Goal: Task Accomplishment & Management: Use online tool/utility

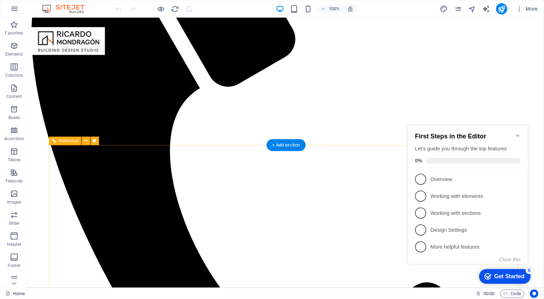
scroll to position [141, 0]
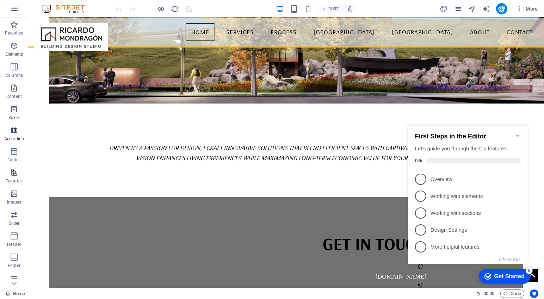
click at [13, 131] on icon "button" at bounding box center [14, 130] width 8 height 8
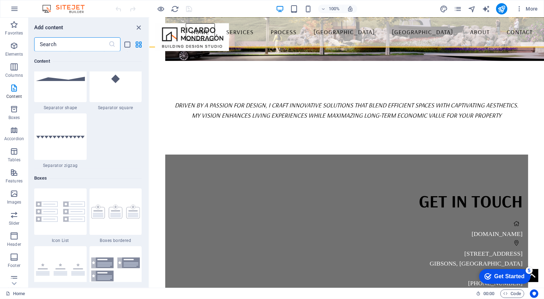
scroll to position [1899, 0]
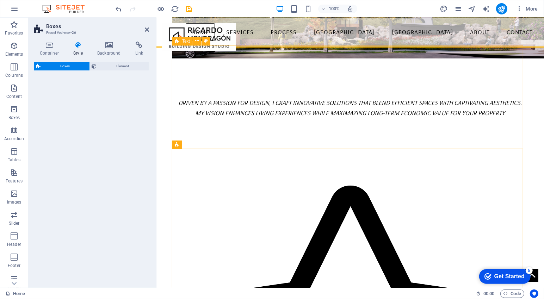
select select "rem"
select select "preset-boxes-v3-border"
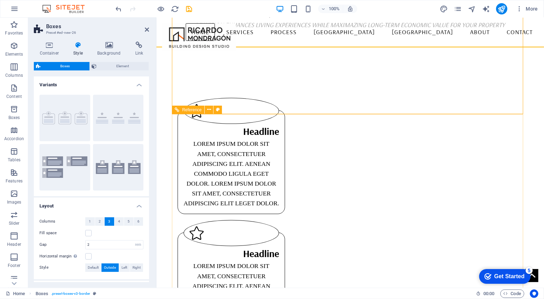
scroll to position [194, 0]
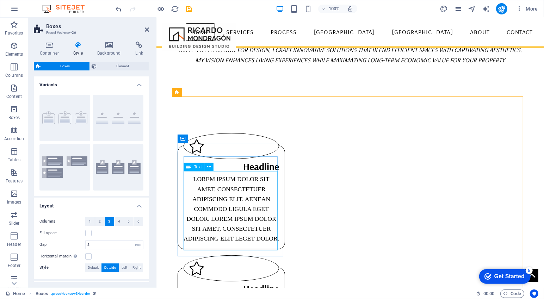
click at [213, 189] on div "Lorem ipsum dolor sit amet, consectetuer adipiscing elit. Aenean commodo ligula…" at bounding box center [231, 208] width 96 height 69
click at [205, 179] on div "Lorem ipsum dolor sit amet, consectetuer adipiscing elit. Aenean commodo ligula…" at bounding box center [231, 208] width 96 height 69
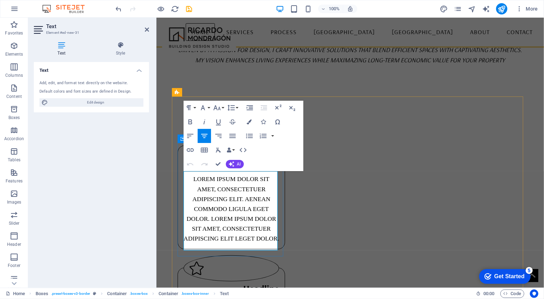
click at [205, 179] on p "Lorem ipsum dolor sit amet, consectetuer adipiscing elit. Aenean commodo ligula…" at bounding box center [231, 208] width 96 height 69
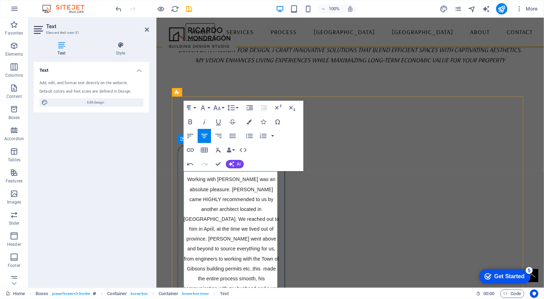
click at [188, 176] on span "Working with [PERSON_NAME] was an absolute pleasure. [PERSON_NAME] came HIGHLY …" at bounding box center [231, 273] width 97 height 194
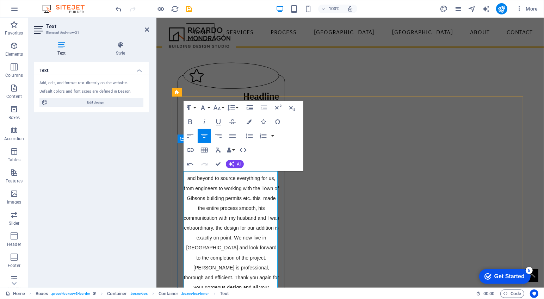
scroll to position [299, 0]
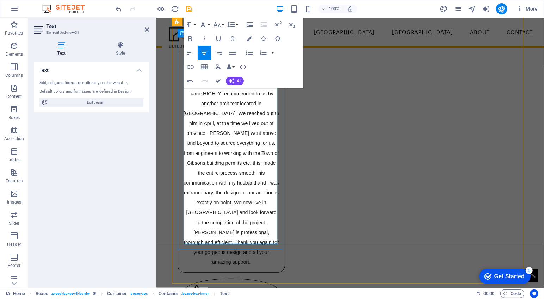
click at [266, 237] on p ""Working with [PERSON_NAME] was an absolute pleasure. [PERSON_NAME] came HIGHLY…" at bounding box center [231, 167] width 96 height 199
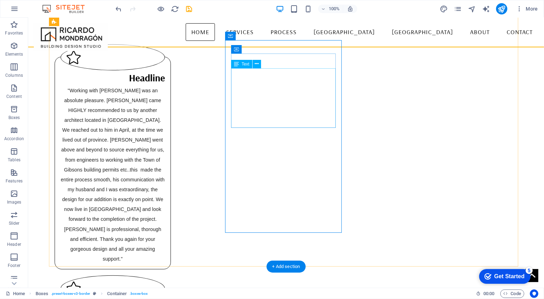
scroll to position [293, 0]
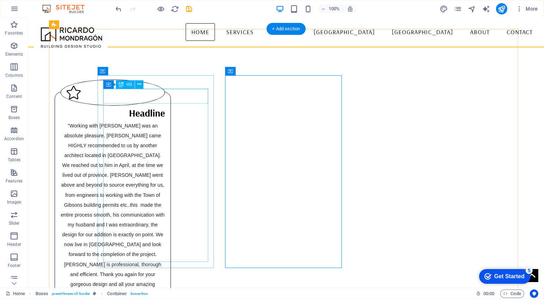
click at [165, 105] on div "Headline" at bounding box center [112, 112] width 105 height 15
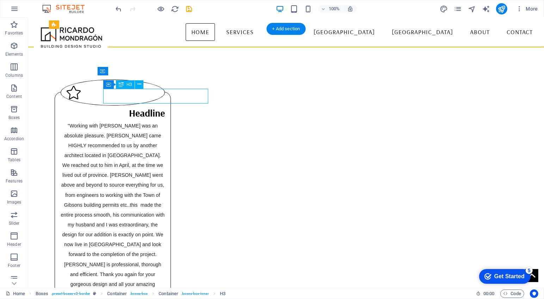
click at [165, 105] on div "Headline" at bounding box center [112, 112] width 105 height 15
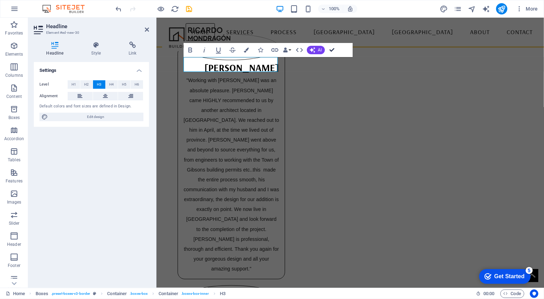
drag, startPoint x: 336, startPoint y: 49, endPoint x: 307, endPoint y: 35, distance: 32.0
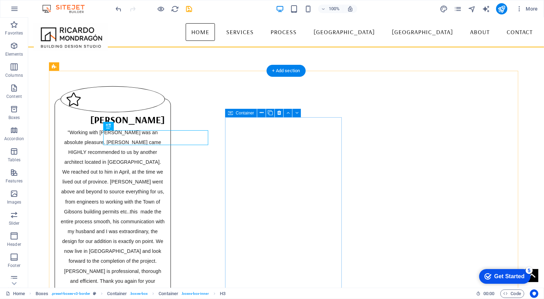
scroll to position [215, 0]
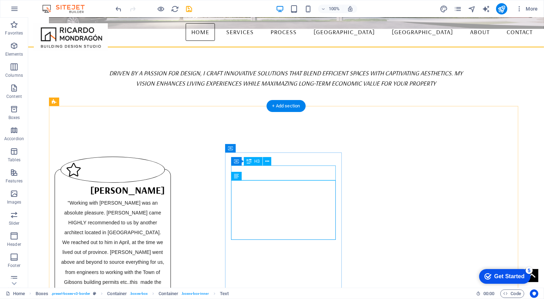
click at [142, 218] on div ""Working with [PERSON_NAME] was an absolute pleasure. [PERSON_NAME] came HIGHLY…" at bounding box center [112, 286] width 105 height 179
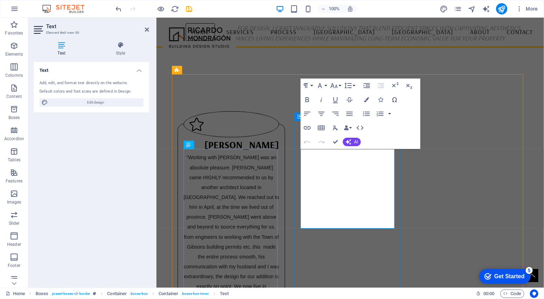
scroll to position [244, 0]
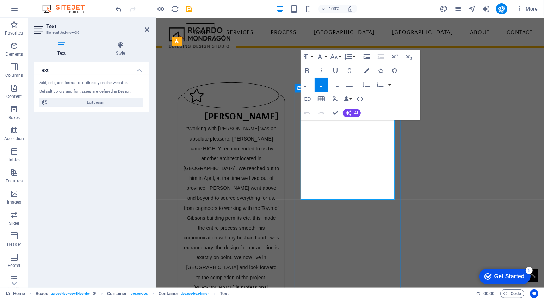
drag, startPoint x: 367, startPoint y: 197, endPoint x: 309, endPoint y: 128, distance: 90.3
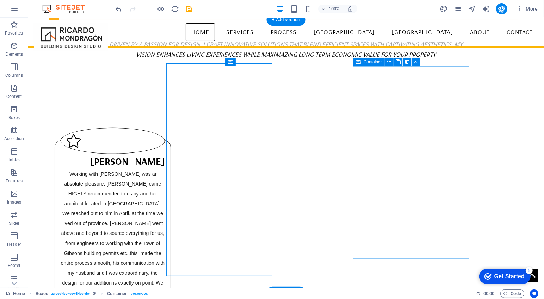
scroll to position [273, 0]
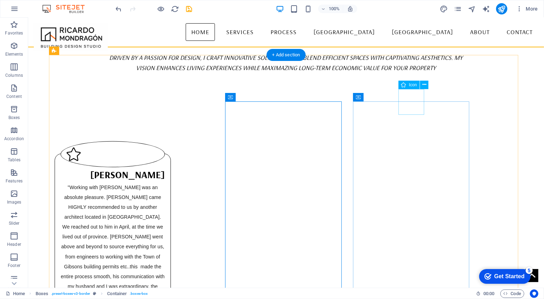
scroll to position [196, 0]
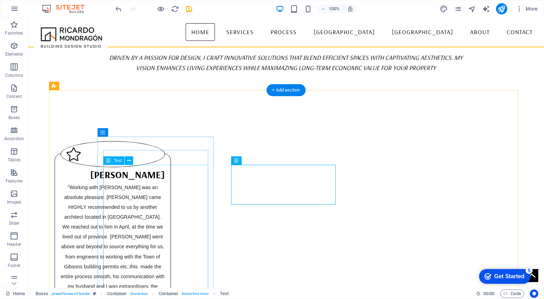
click at [165, 182] on div ""Working with [PERSON_NAME] was an absolute pleasure. [PERSON_NAME] came HIGHLY…" at bounding box center [112, 271] width 105 height 179
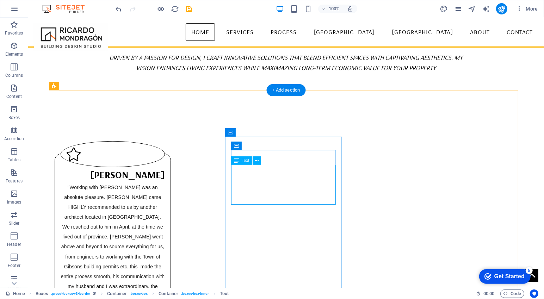
drag, startPoint x: 325, startPoint y: 201, endPoint x: 306, endPoint y: 200, distance: 19.4
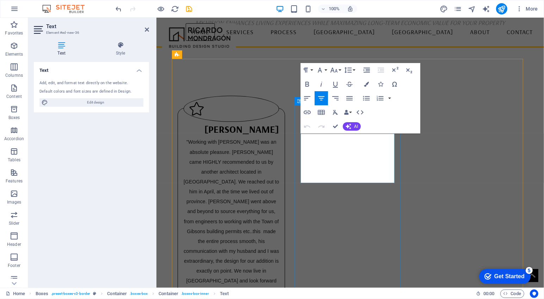
drag, startPoint x: 302, startPoint y: 139, endPoint x: 376, endPoint y: 178, distance: 83.4
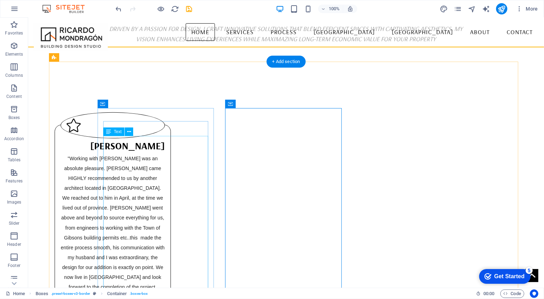
click at [158, 197] on div ""Working with [PERSON_NAME] was an absolute pleasure. [PERSON_NAME] came HIGHLY…" at bounding box center [112, 242] width 105 height 179
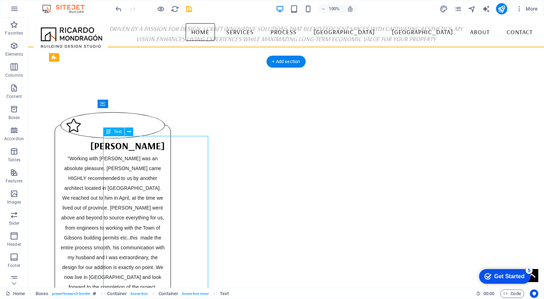
click at [127, 153] on div ""Working with [PERSON_NAME] was an absolute pleasure. [PERSON_NAME] came HIGHLY…" at bounding box center [112, 242] width 105 height 179
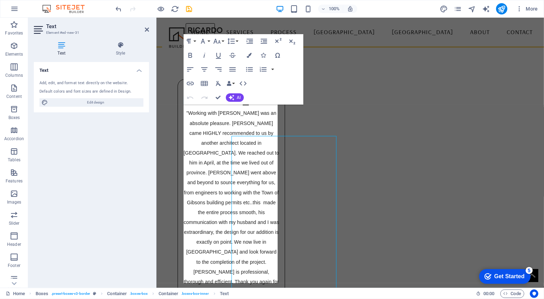
click at [127, 154] on div "Text Add, edit, and format text directly on the website. Default colors and fon…" at bounding box center [91, 172] width 115 height 220
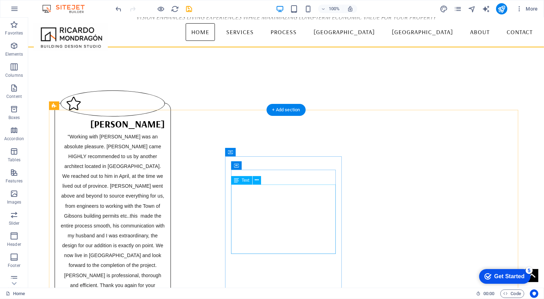
scroll to position [317, 0]
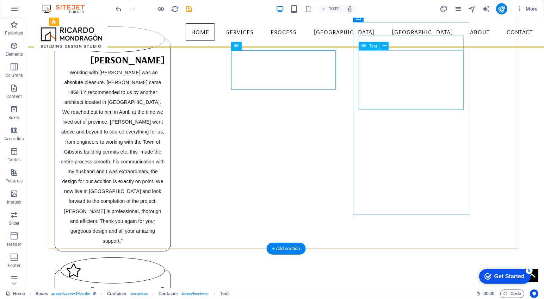
scroll to position [205, 0]
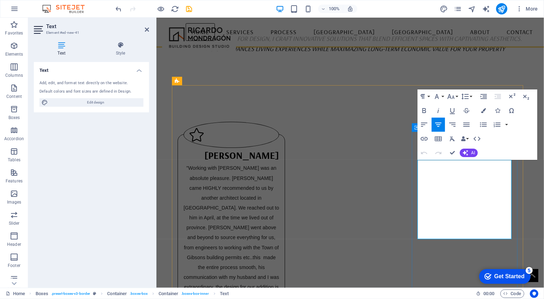
drag, startPoint x: 479, startPoint y: 233, endPoint x: 423, endPoint y: 164, distance: 88.3
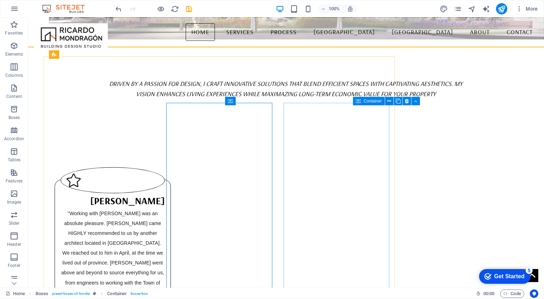
scroll to position [234, 0]
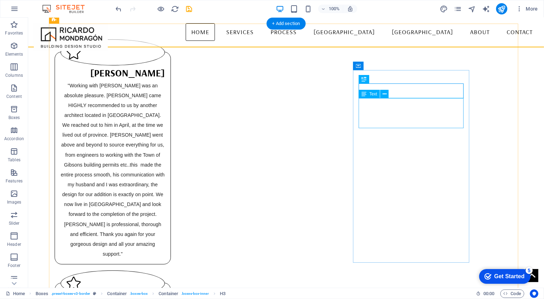
scroll to position [368, 0]
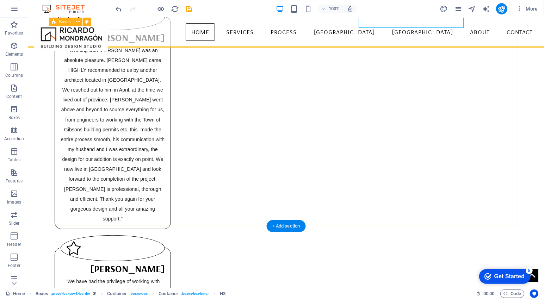
click at [409, 206] on div "[PERSON_NAME] "Working with [PERSON_NAME] was an absolute pleasure. [PERSON_NAM…" at bounding box center [286, 209] width 475 height 479
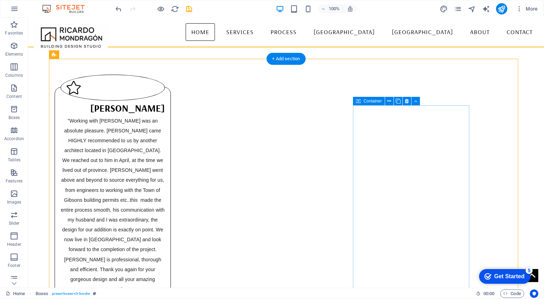
scroll to position [262, 0]
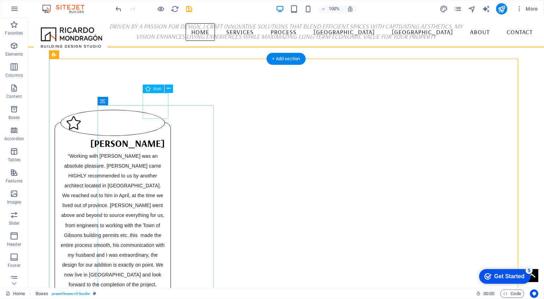
click at [152, 110] on figure at bounding box center [112, 123] width 105 height 26
click at [151, 90] on div "Icon" at bounding box center [154, 89] width 22 height 8
click at [165, 88] on button at bounding box center [169, 89] width 8 height 8
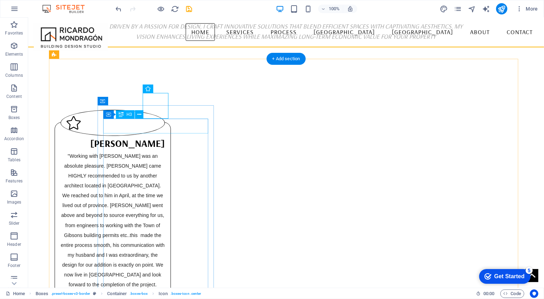
click at [136, 136] on div "[PERSON_NAME]" at bounding box center [112, 143] width 105 height 15
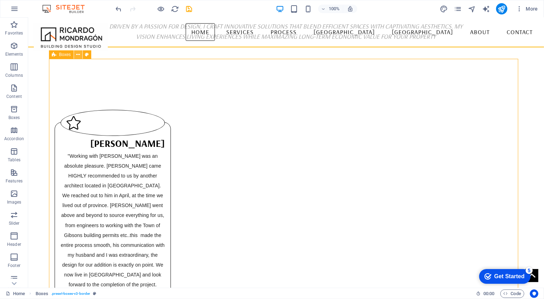
click at [78, 56] on icon at bounding box center [78, 54] width 4 height 7
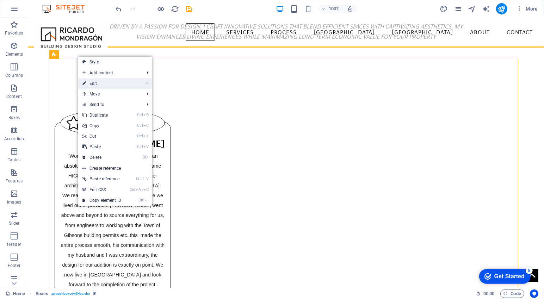
click at [119, 79] on link "⏎ Edit" at bounding box center [101, 83] width 47 height 11
select select "rem"
select select "preset-boxes-v3-border"
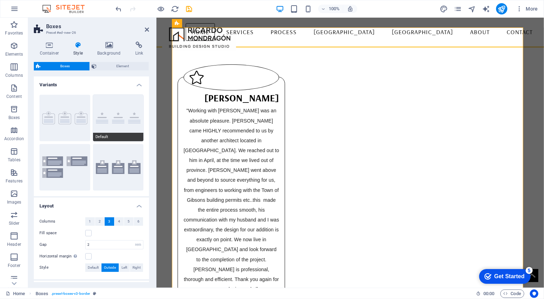
click at [115, 121] on button "Default" at bounding box center [118, 118] width 51 height 47
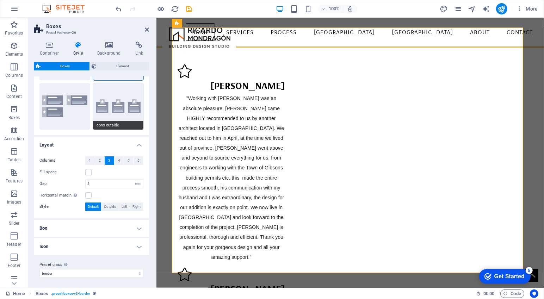
scroll to position [0, 0]
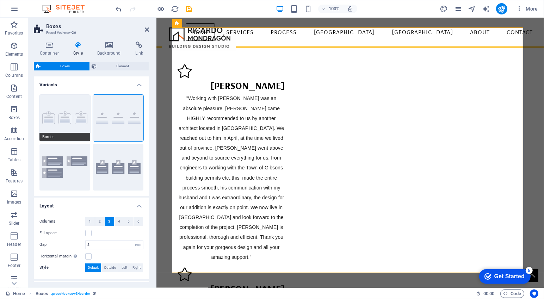
click at [63, 126] on button "Border" at bounding box center [64, 118] width 51 height 47
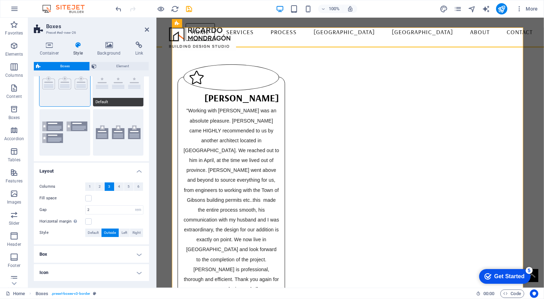
scroll to position [61, 0]
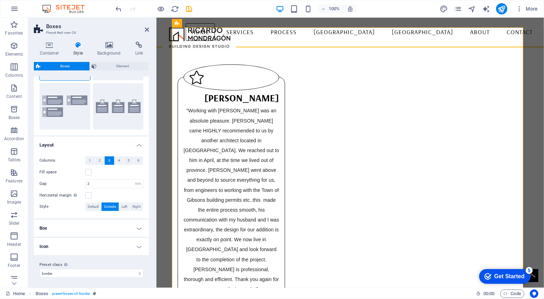
click at [107, 222] on h4 "Box" at bounding box center [91, 228] width 115 height 17
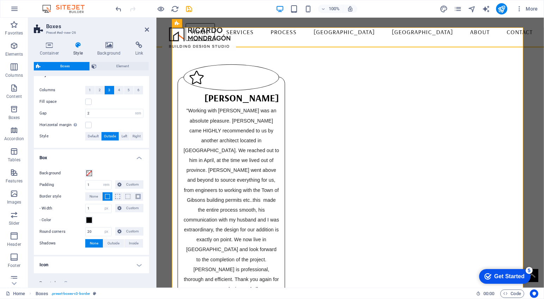
scroll to position [149, 0]
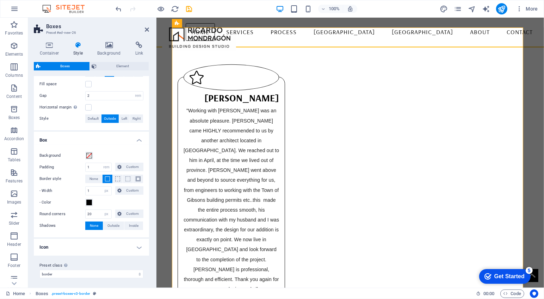
click at [81, 245] on h4 "Icon" at bounding box center [91, 247] width 115 height 17
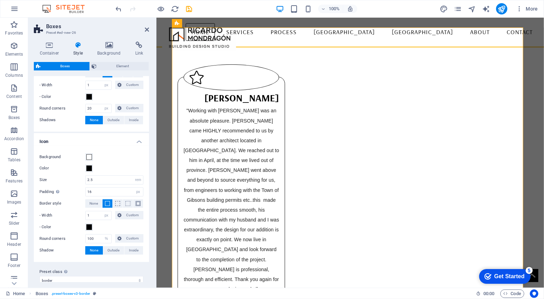
scroll to position [260, 0]
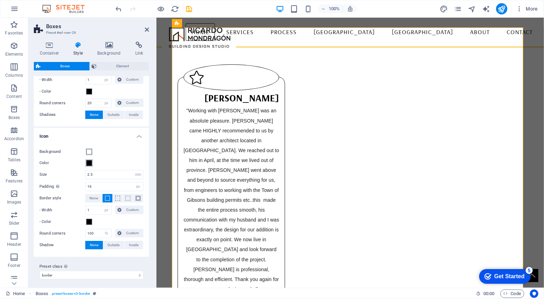
click at [90, 163] on span at bounding box center [89, 163] width 6 height 6
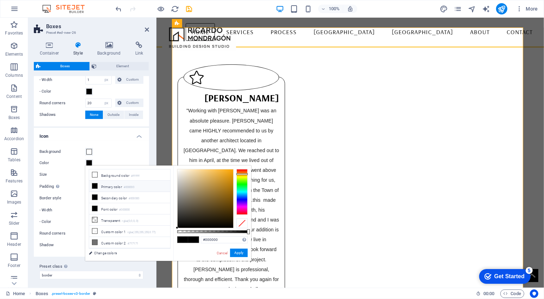
click at [243, 174] on div at bounding box center [242, 192] width 11 height 46
click at [243, 176] on div at bounding box center [242, 176] width 11 height 2
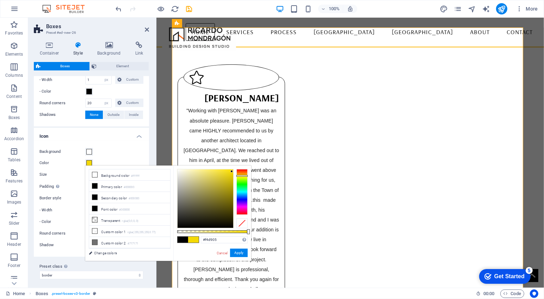
drag, startPoint x: 224, startPoint y: 179, endPoint x: 232, endPoint y: 172, distance: 10.7
click at [232, 172] on div at bounding box center [206, 199] width 56 height 59
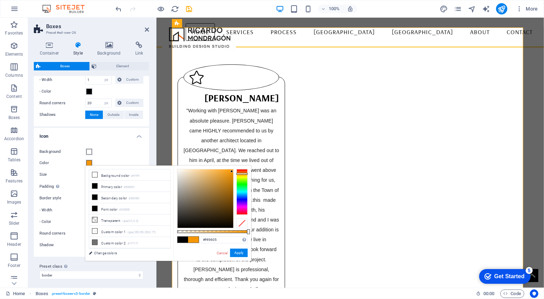
click at [245, 174] on div at bounding box center [242, 192] width 11 height 46
type input "#ff9b00"
drag, startPoint x: 232, startPoint y: 172, endPoint x: 235, endPoint y: 169, distance: 4.5
click at [235, 169] on div "#ff9b00 Supported formats #0852ed rgb(8, 82, 237) rgba(8, 82, 237, 90%) hsv(221…" at bounding box center [212, 265] width 78 height 198
click at [241, 252] on button "Apply" at bounding box center [239, 253] width 18 height 8
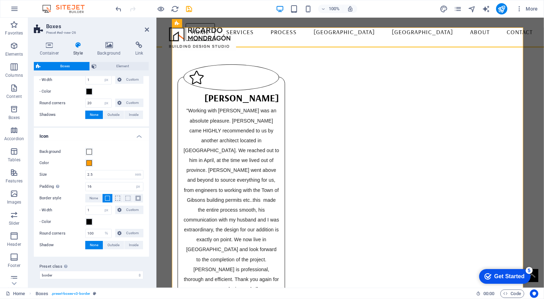
click at [128, 159] on div "Color" at bounding box center [91, 163] width 104 height 8
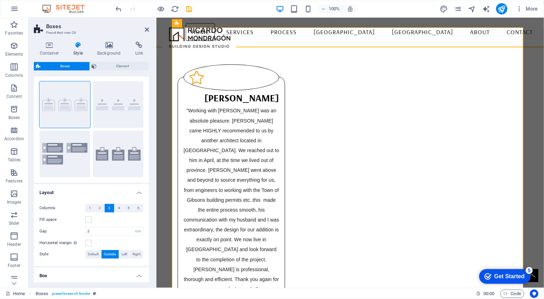
scroll to position [0, 0]
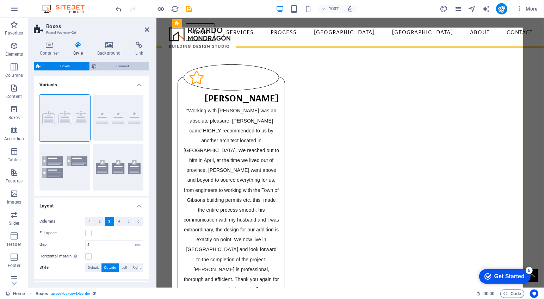
click at [131, 67] on span "Element" at bounding box center [123, 66] width 48 height 8
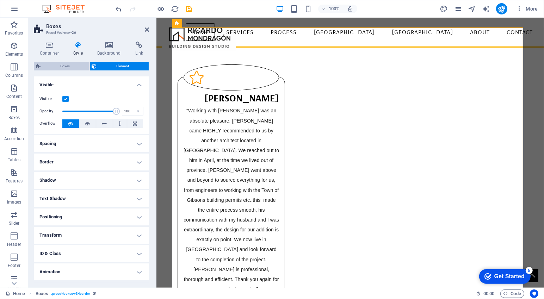
click at [72, 68] on span "Boxes" at bounding box center [65, 66] width 45 height 8
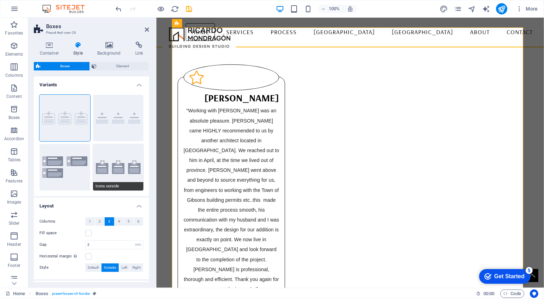
click at [118, 171] on button "Icons outside" at bounding box center [118, 167] width 51 height 47
type input "1"
type input "0"
type input "16"
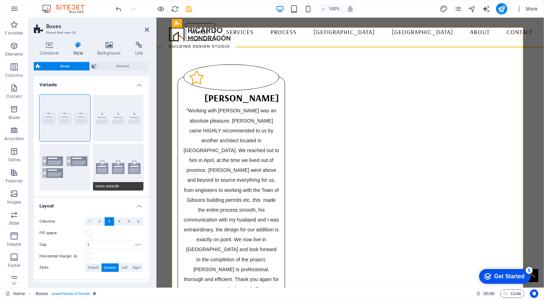
select select "px"
type input "0"
select select "px"
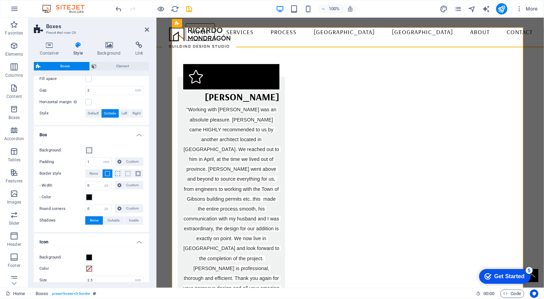
scroll to position [84, 0]
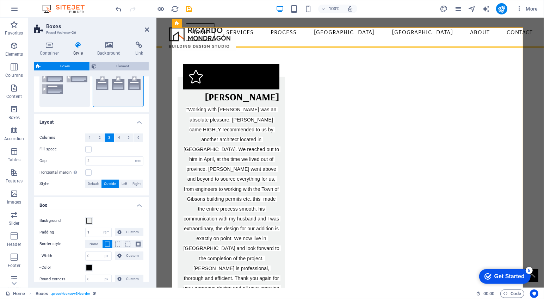
click at [108, 67] on span "Element" at bounding box center [123, 66] width 48 height 8
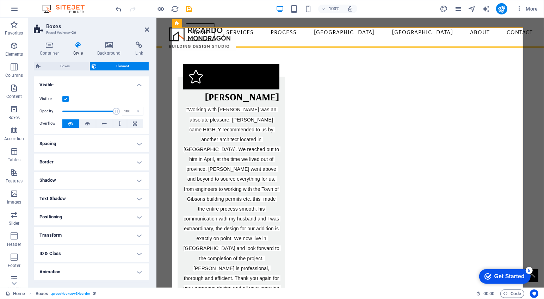
click at [115, 195] on h4 "Text Shadow" at bounding box center [91, 198] width 115 height 17
click at [115, 195] on h4 "Text Shadow" at bounding box center [91, 196] width 115 height 13
click at [63, 98] on label at bounding box center [65, 99] width 6 height 6
click at [0, 0] on input "Visible" at bounding box center [0, 0] width 0 height 0
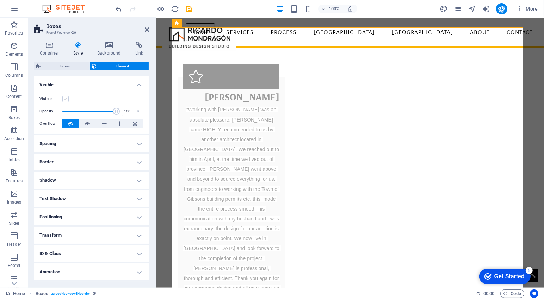
click at [64, 99] on label at bounding box center [65, 99] width 6 height 6
click at [0, 0] on input "Visible" at bounding box center [0, 0] width 0 height 0
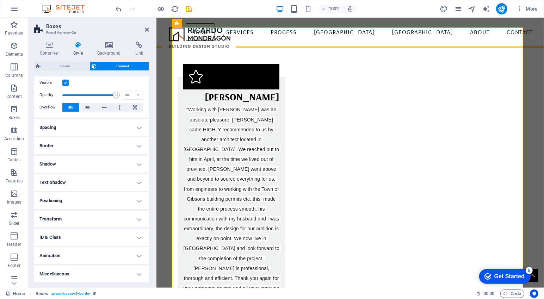
scroll to position [0, 0]
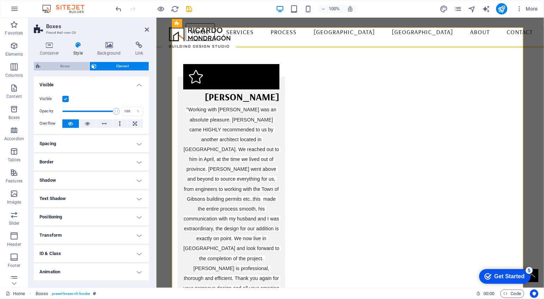
click at [75, 67] on span "Boxes" at bounding box center [65, 66] width 45 height 8
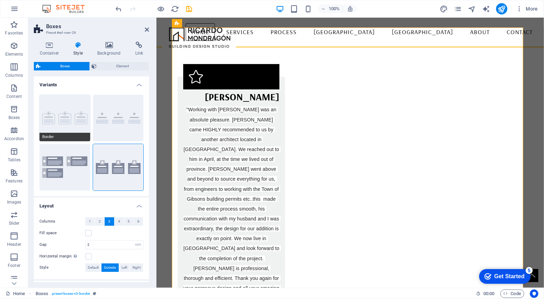
click at [86, 130] on button "Border" at bounding box center [64, 118] width 51 height 47
type input "1"
type input "20"
type input "16"
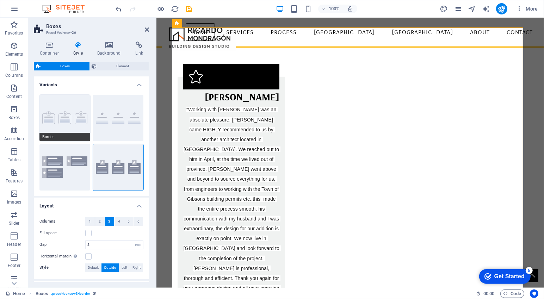
select select "px"
type input "1"
type input "100"
select select "%"
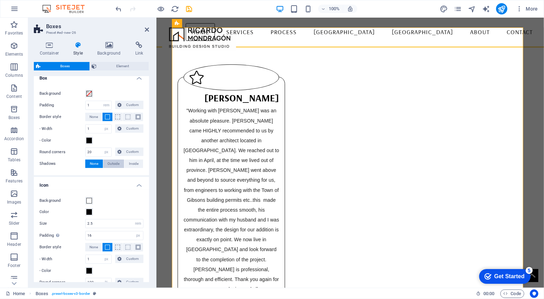
scroll to position [260, 0]
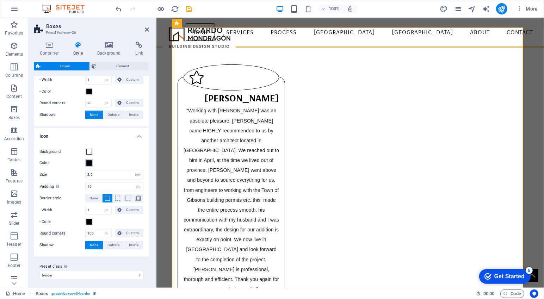
click at [91, 162] on span at bounding box center [89, 163] width 6 height 6
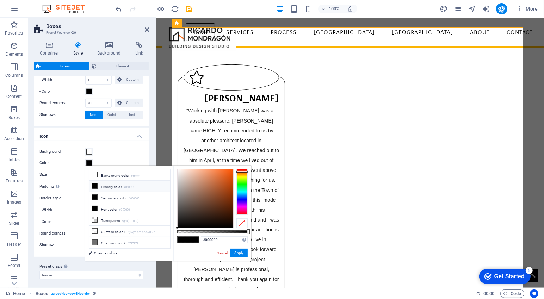
click at [246, 172] on div at bounding box center [242, 192] width 11 height 46
drag, startPoint x: 228, startPoint y: 173, endPoint x: 236, endPoint y: 170, distance: 7.7
click at [232, 170] on div at bounding box center [206, 199] width 56 height 59
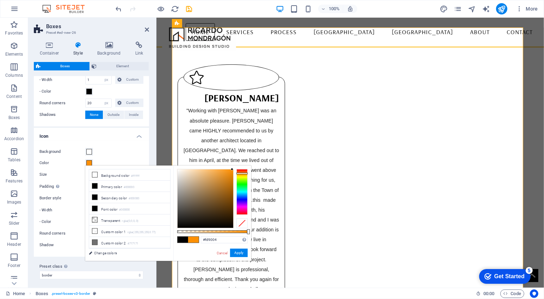
click at [242, 173] on div at bounding box center [242, 174] width 11 height 2
click at [231, 171] on div at bounding box center [231, 171] width 2 height 2
type input "#f67708"
click at [244, 173] on div at bounding box center [242, 173] width 11 height 2
click at [240, 254] on button "Apply" at bounding box center [239, 253] width 18 height 8
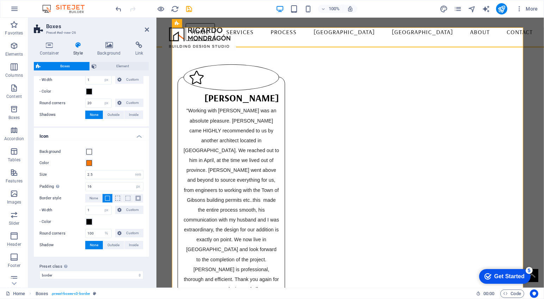
click at [129, 159] on div "Color" at bounding box center [91, 163] width 104 height 8
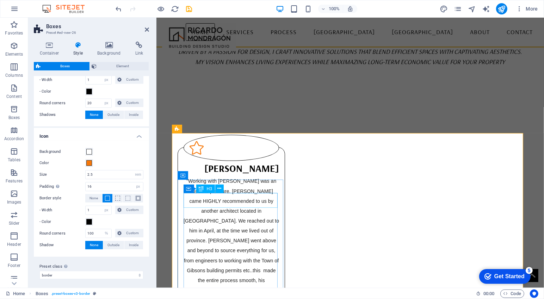
scroll to position [121, 0]
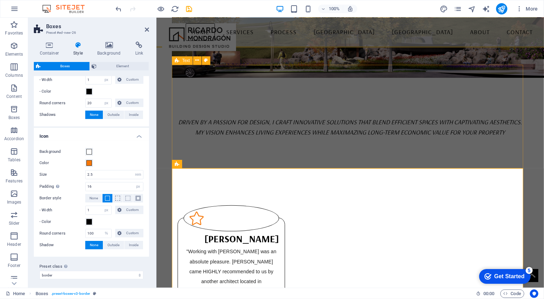
click at [417, 147] on div "dRIVEN BY A PASSION FOR DESIGN, I CRAFT INNOVATIVE SOLUTIONS THAT BLEND EFFICIE…" at bounding box center [350, 125] width 357 height 94
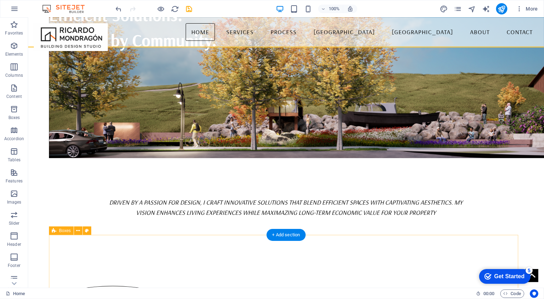
scroll to position [157, 0]
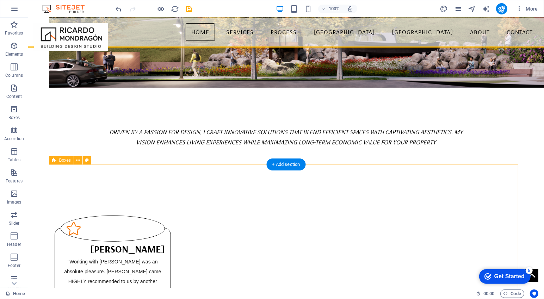
click at [13, 46] on icon "button" at bounding box center [14, 46] width 8 height 8
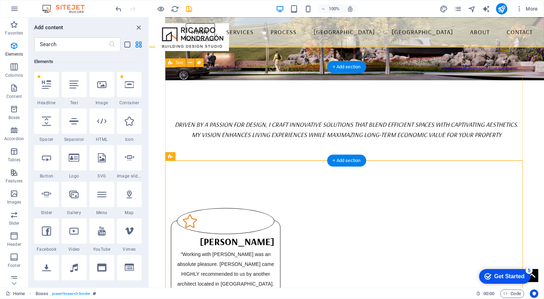
scroll to position [0, 0]
